Goal: Task Accomplishment & Management: Complete application form

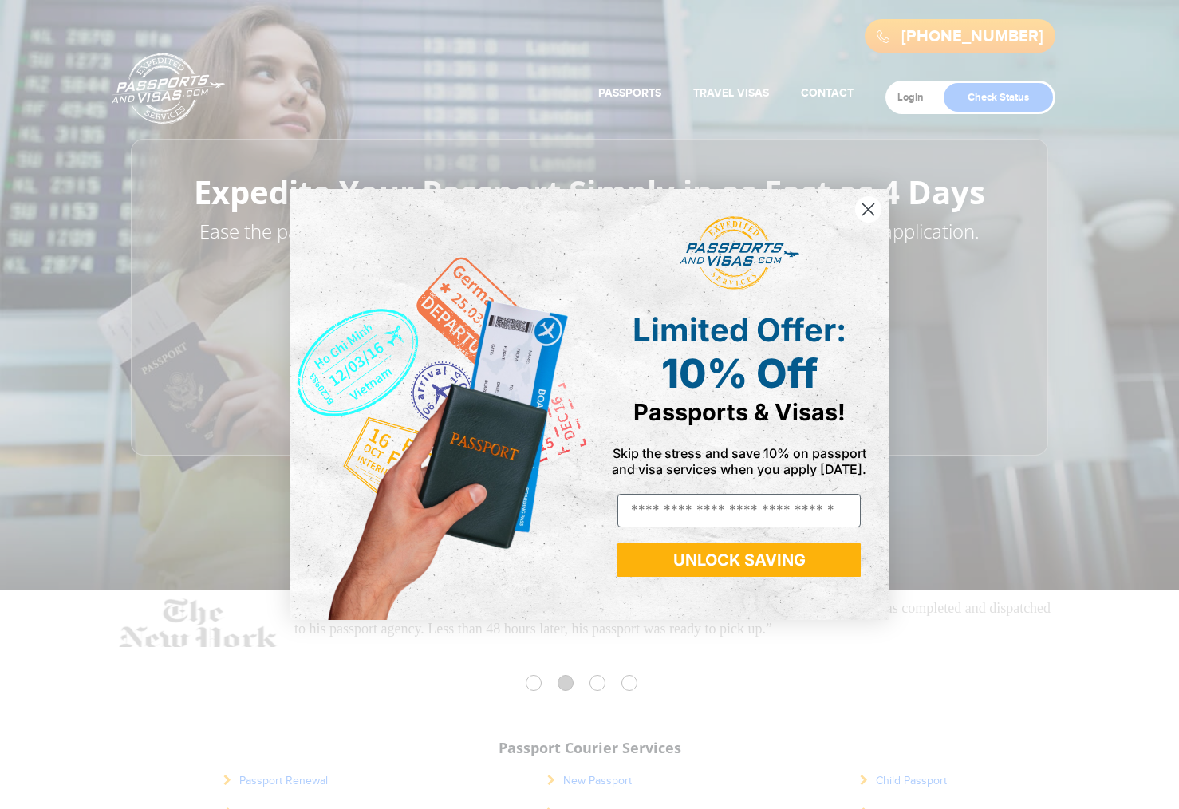
click at [862, 210] on circle "Close dialog" at bounding box center [868, 209] width 26 height 26
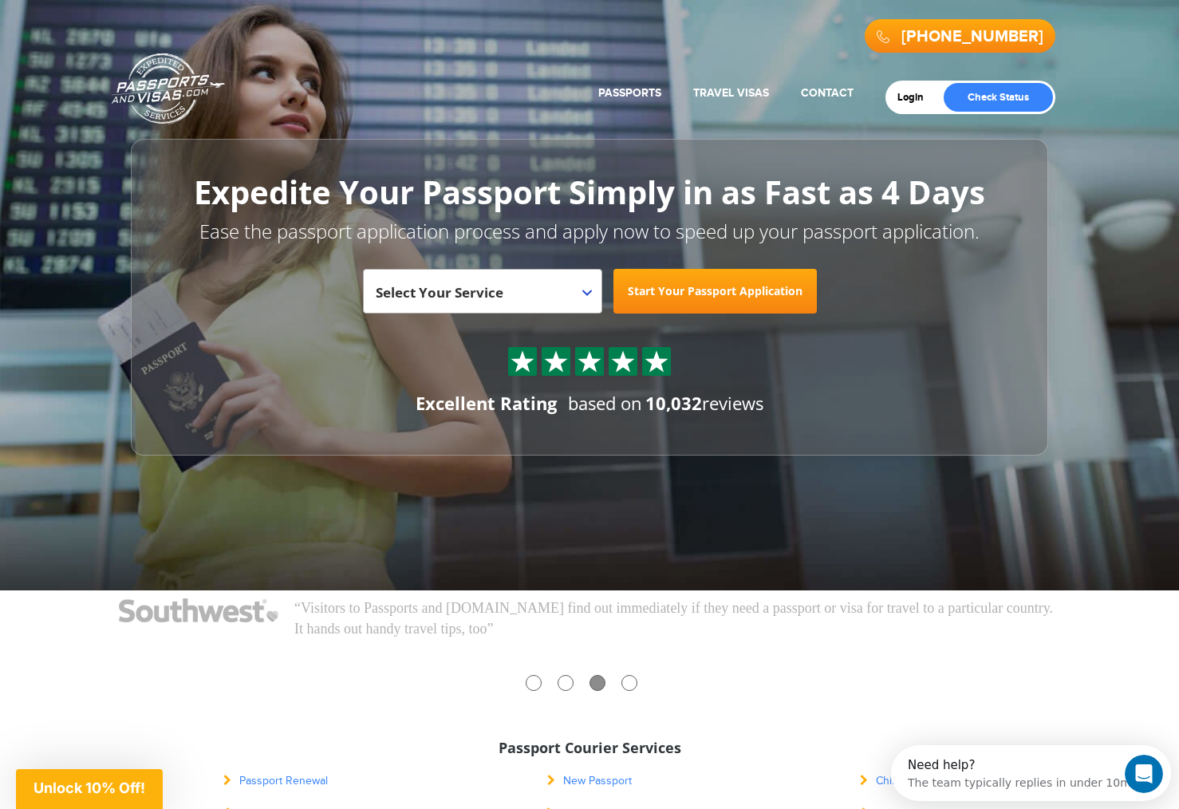
click at [582, 298] on span "Select Your Service" at bounding box center [481, 297] width 210 height 45
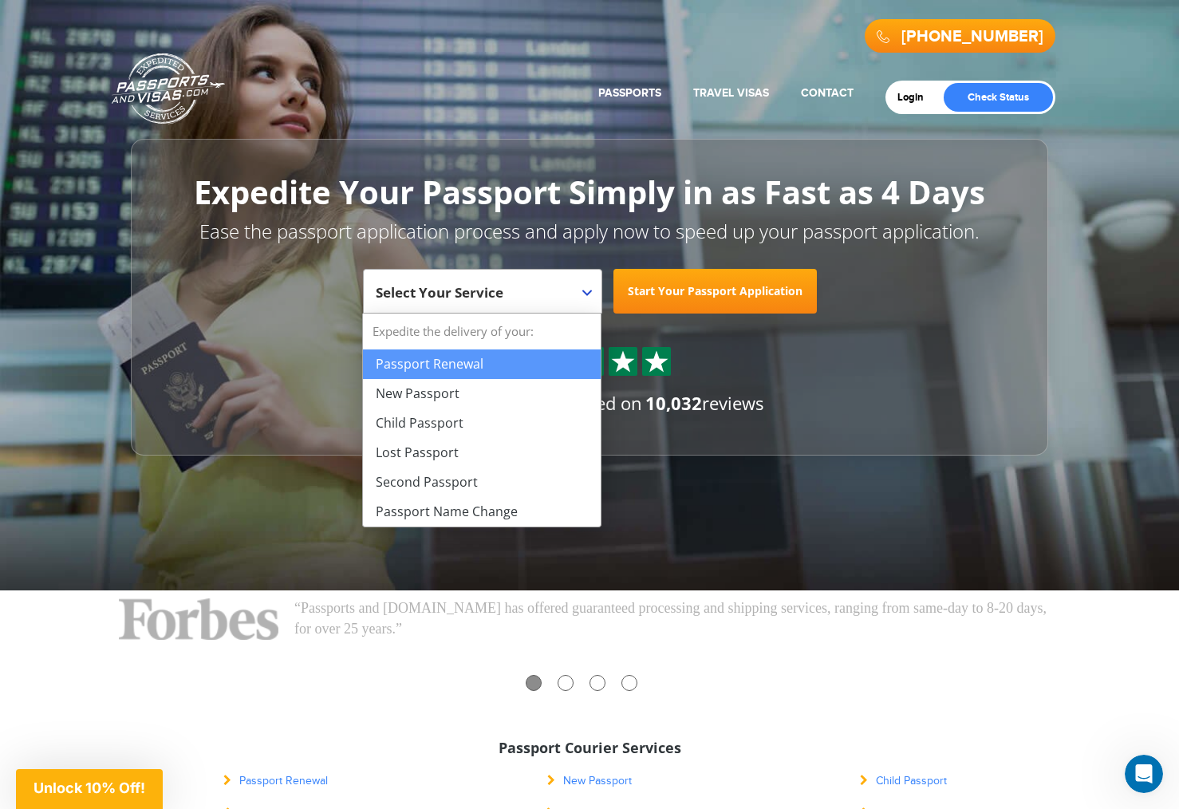
select select "**********"
